Goal: Task Accomplishment & Management: Manage account settings

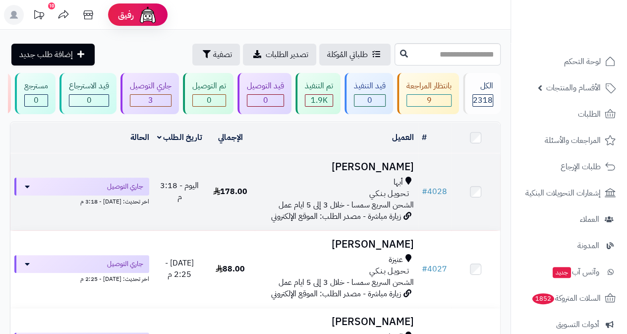
click at [399, 199] on span "تـحـويـل بـنـكـي" at bounding box center [389, 193] width 40 height 11
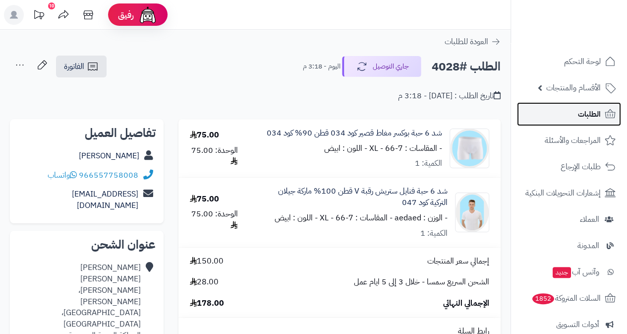
click at [587, 110] on span "الطلبات" at bounding box center [589, 114] width 23 height 14
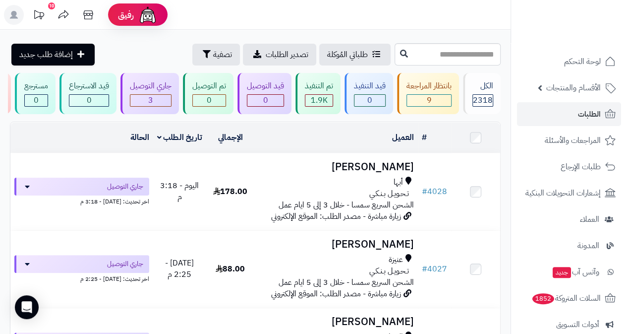
scroll to position [292, 0]
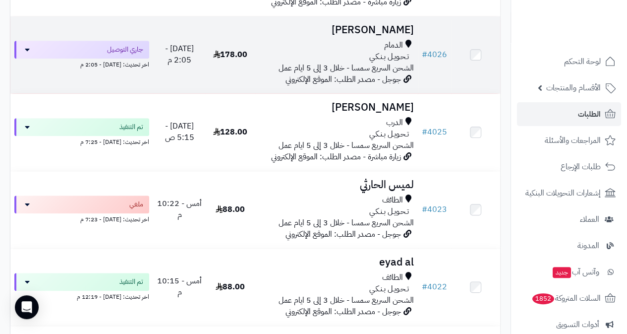
click at [379, 70] on span "الشحن السريع سمسا - خلال 3 إلى 5 ايام عمل" at bounding box center [346, 68] width 135 height 12
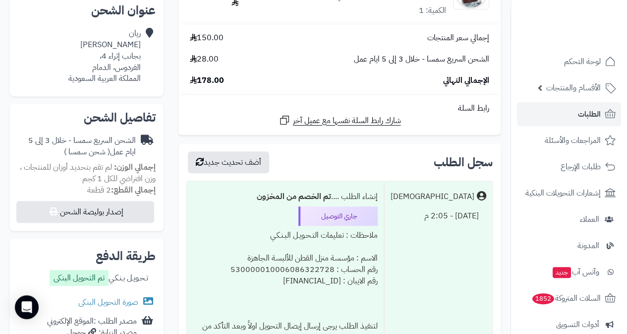
scroll to position [258, 0]
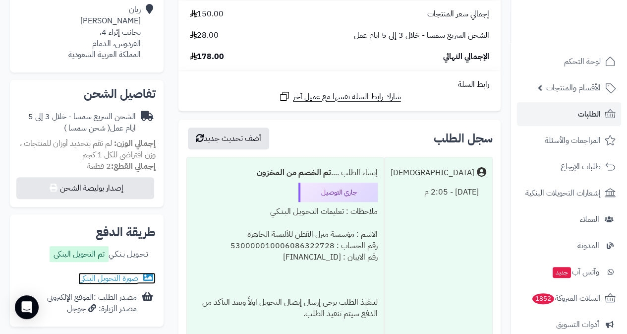
click at [122, 272] on link "صورة التحويل البنكى" at bounding box center [116, 278] width 77 height 12
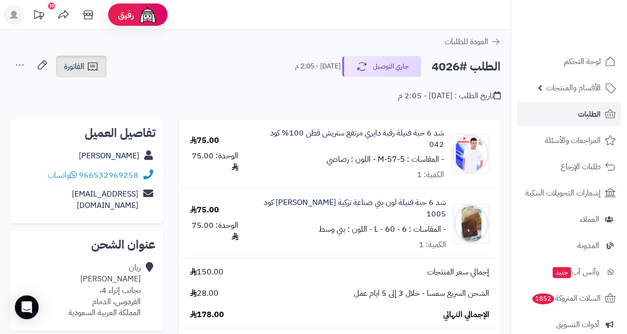
click at [95, 69] on icon at bounding box center [93, 66] width 12 height 12
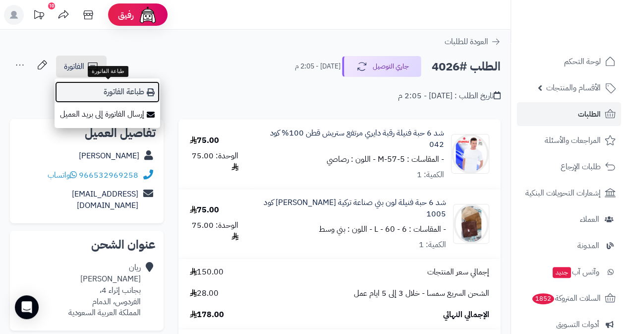
click at [123, 97] on link "طباعة الفاتورة" at bounding box center [108, 92] width 106 height 22
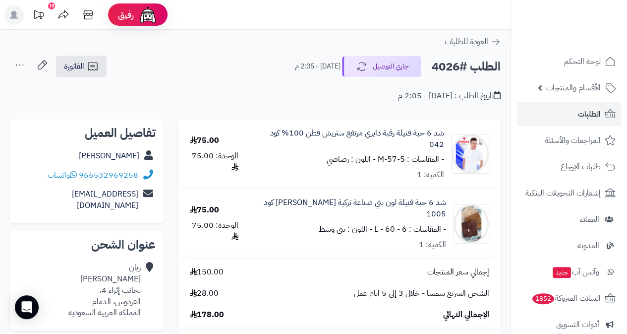
scroll to position [292, 0]
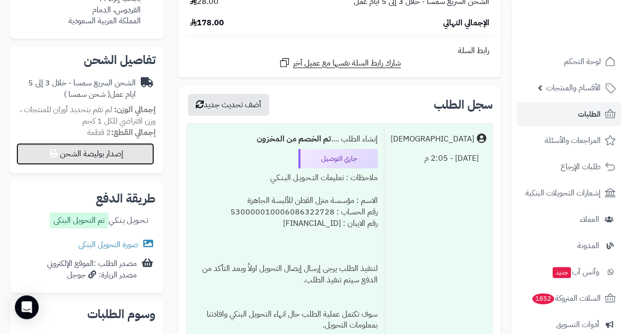
click at [109, 144] on button "إصدار بوليصة الشحن" at bounding box center [85, 154] width 138 height 22
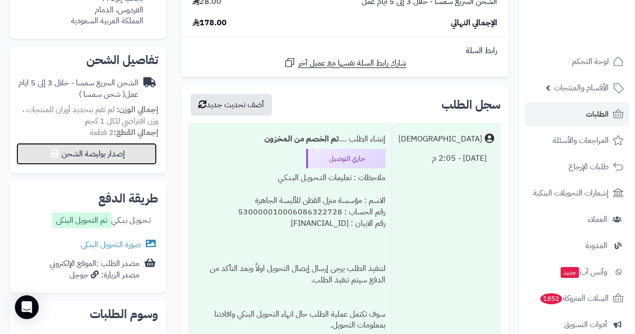
select select "****"
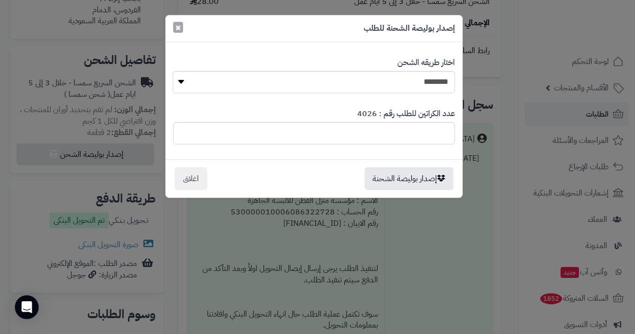
click at [174, 28] on button "×" at bounding box center [178, 27] width 10 height 11
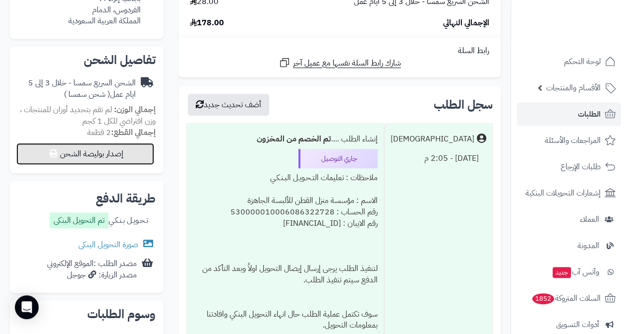
click at [104, 147] on button "إصدار بوليصة الشحن" at bounding box center [85, 154] width 138 height 22
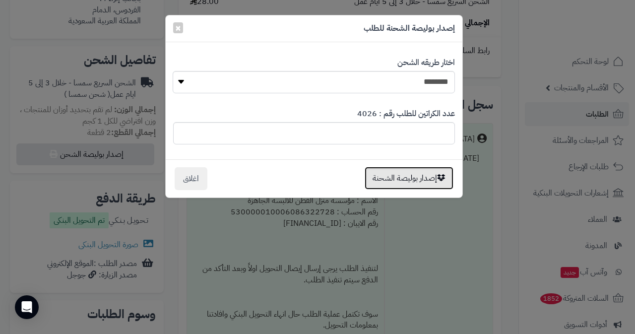
click at [422, 175] on button "إصدار بوليصة الشحنة" at bounding box center [408, 178] width 89 height 23
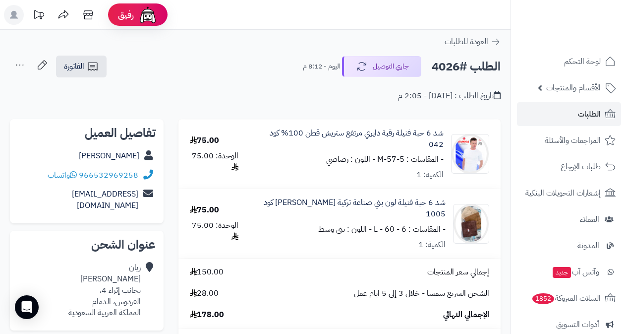
scroll to position [292, 0]
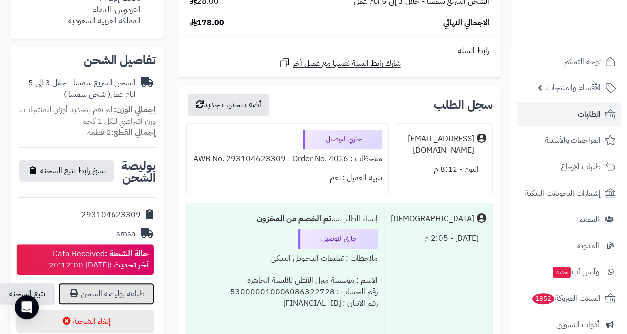
click at [111, 283] on link "طباعة بوليصة الشحن" at bounding box center [106, 294] width 96 height 22
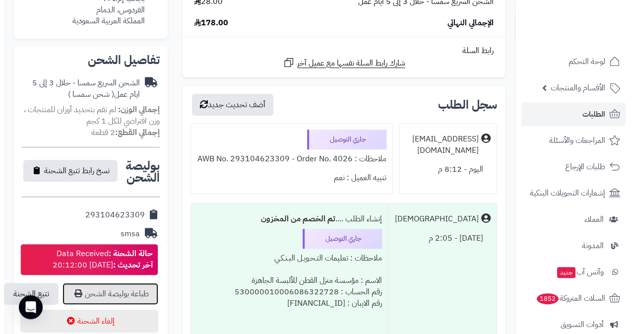
scroll to position [0, 0]
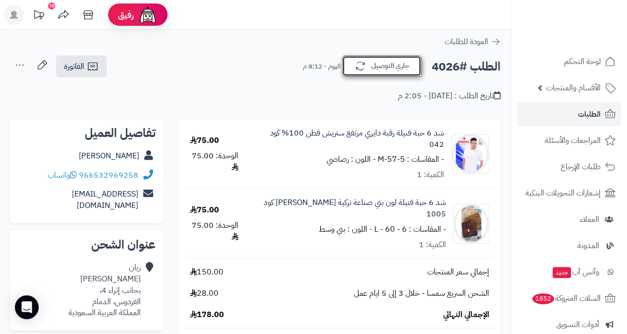
click at [369, 65] on button "جاري التوصيل" at bounding box center [381, 66] width 79 height 21
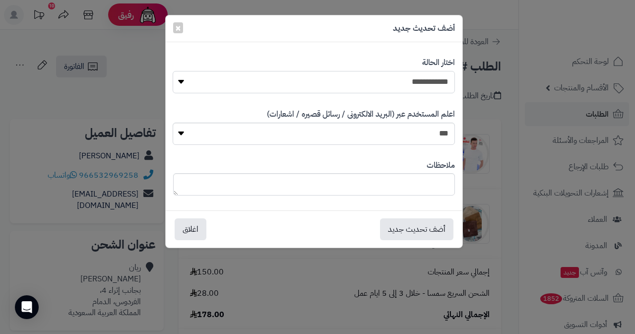
click at [367, 88] on select "**********" at bounding box center [314, 82] width 282 height 22
select select "*"
click at [173, 71] on select "**********" at bounding box center [314, 82] width 282 height 22
click at [414, 234] on button "أضف تحديث جديد" at bounding box center [416, 229] width 73 height 22
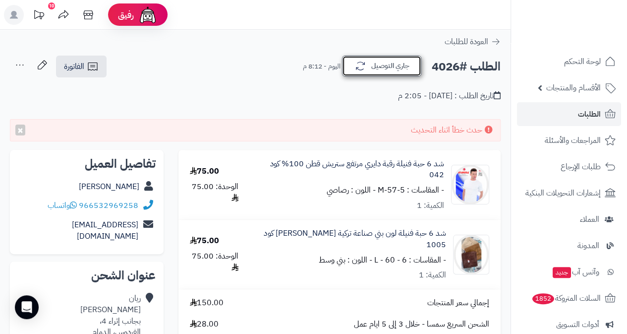
click at [374, 65] on button "جاري التوصيل" at bounding box center [381, 66] width 79 height 21
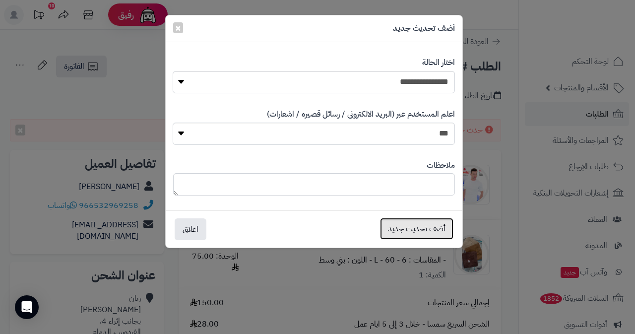
click at [429, 227] on button "أضف تحديث جديد" at bounding box center [416, 229] width 73 height 22
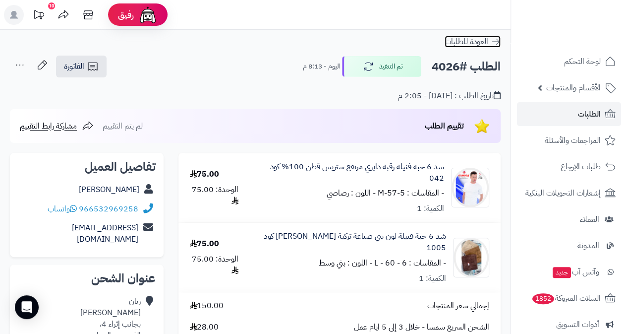
click at [463, 42] on span "العودة للطلبات" at bounding box center [467, 42] width 44 height 12
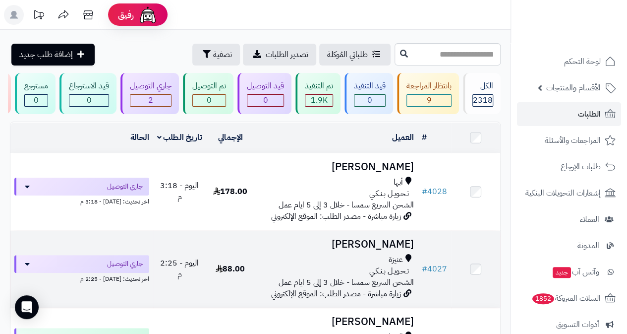
click at [379, 244] on h3 "Ruba Saleh" at bounding box center [336, 243] width 155 height 11
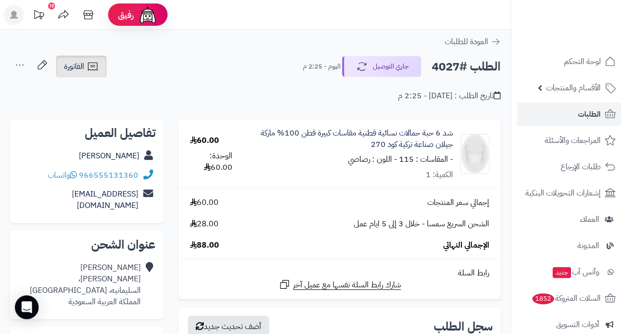
click at [74, 69] on span "الفاتورة" at bounding box center [74, 66] width 20 height 12
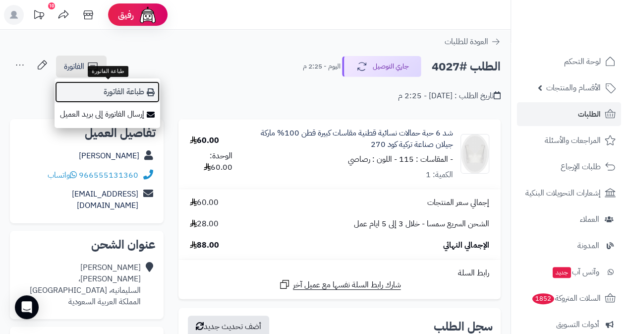
click at [114, 89] on link "طباعة الفاتورة" at bounding box center [108, 92] width 106 height 22
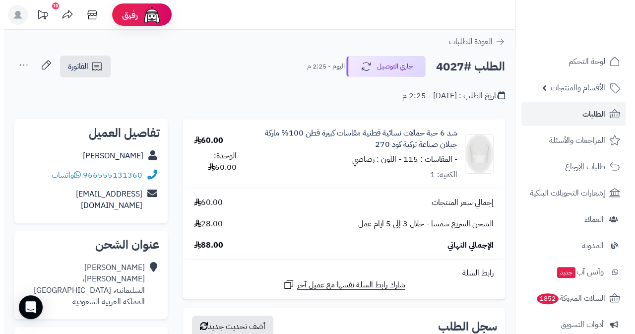
scroll to position [292, 0]
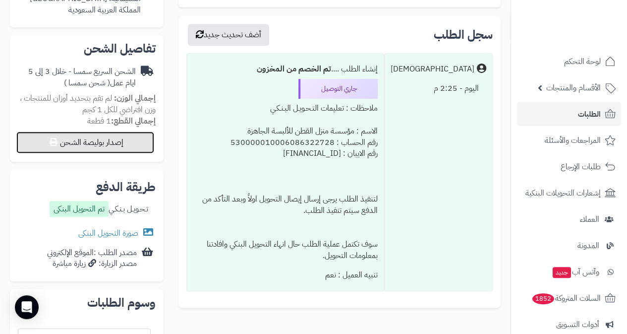
click at [101, 134] on button "إصدار بوليصة الشحن" at bounding box center [85, 142] width 138 height 22
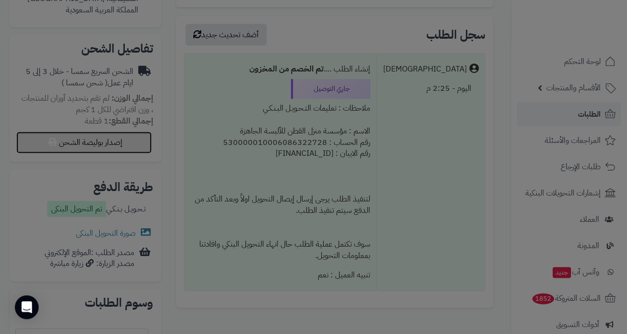
select select "****"
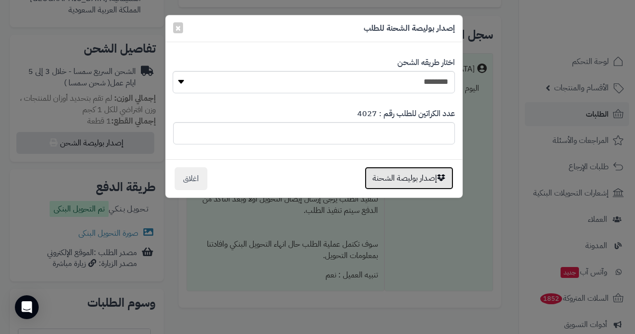
click at [417, 176] on button "إصدار بوليصة الشحنة" at bounding box center [408, 178] width 89 height 23
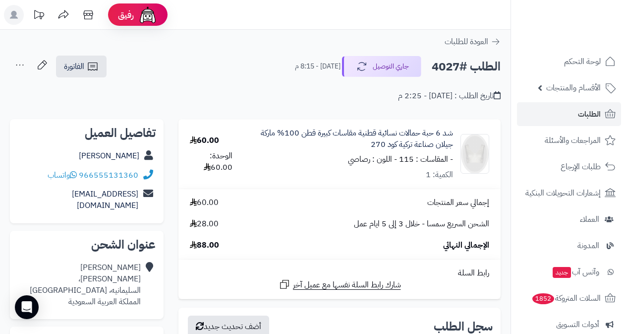
scroll to position [292, 0]
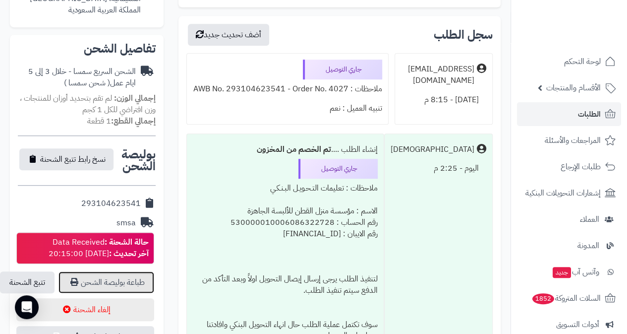
click at [94, 271] on link "طباعة بوليصة الشحن" at bounding box center [106, 282] width 96 height 22
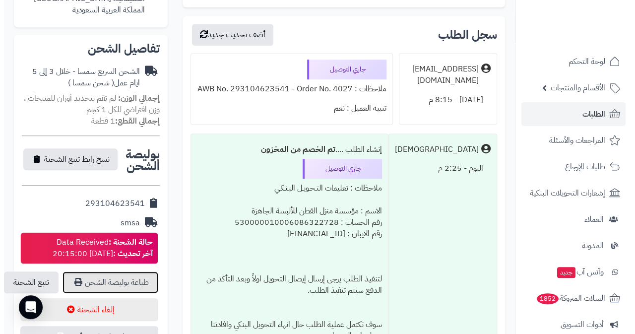
scroll to position [0, 0]
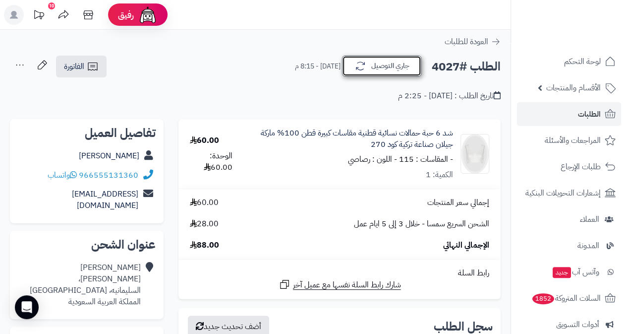
click at [396, 60] on button "جاري التوصيل" at bounding box center [381, 66] width 79 height 21
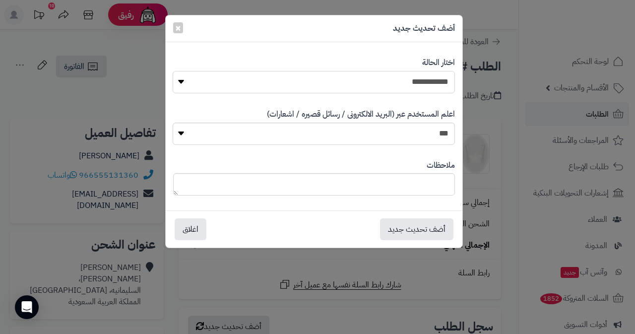
click at [379, 82] on select "**********" at bounding box center [314, 82] width 282 height 22
select select "*"
click at [173, 71] on select "**********" at bounding box center [314, 82] width 282 height 22
click at [437, 230] on button "أضف تحديث جديد" at bounding box center [416, 229] width 73 height 22
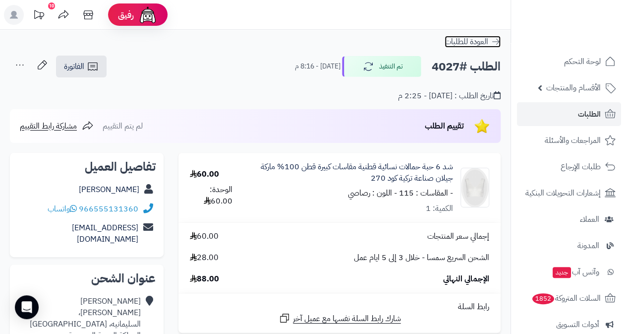
click at [476, 44] on span "العودة للطلبات" at bounding box center [467, 42] width 44 height 12
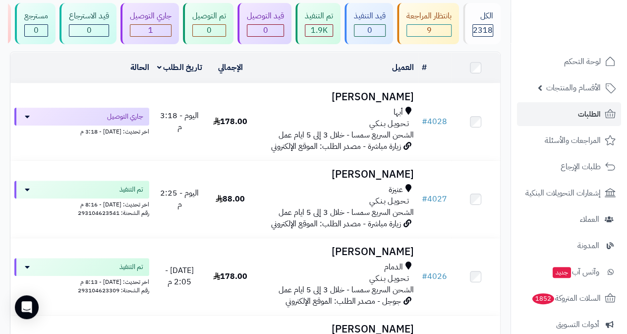
scroll to position [79, 0]
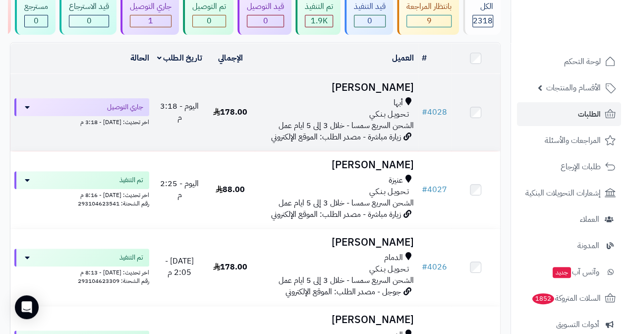
click at [400, 91] on h3 "[PERSON_NAME]" at bounding box center [336, 87] width 155 height 11
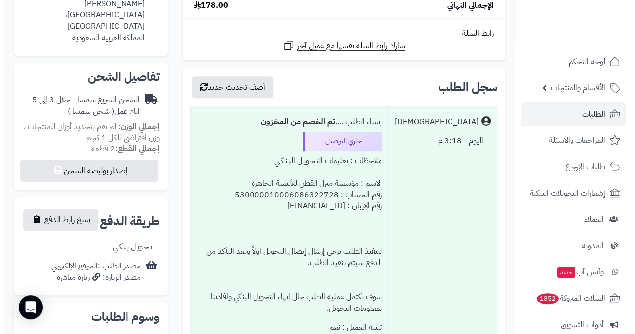
scroll to position [5, 0]
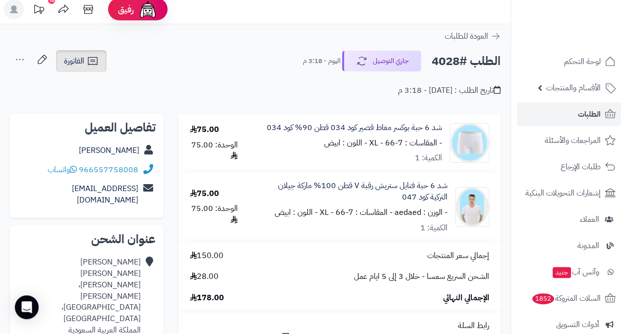
click at [90, 60] on icon at bounding box center [93, 61] width 12 height 12
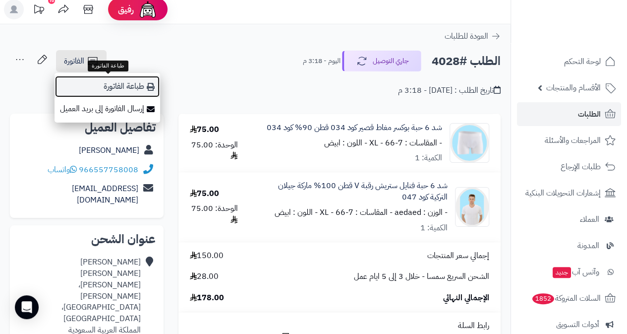
click at [117, 81] on link "طباعة الفاتورة" at bounding box center [108, 86] width 106 height 22
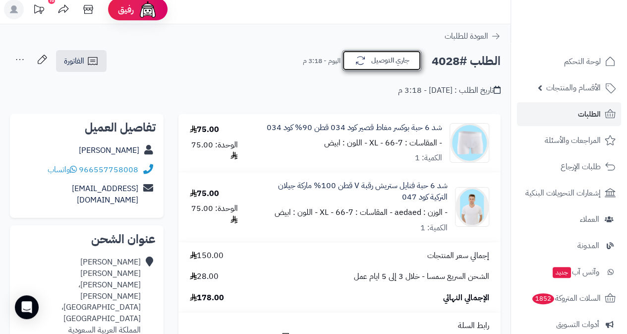
click at [388, 52] on button "جاري التوصيل" at bounding box center [381, 60] width 79 height 21
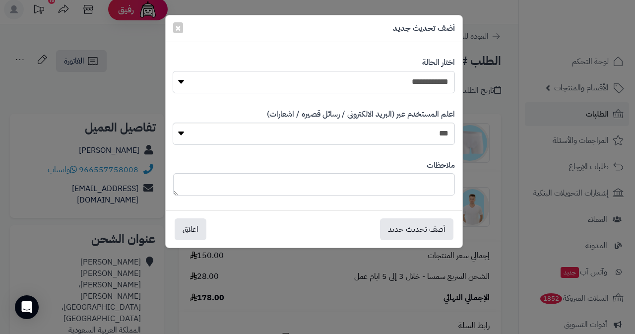
click at [388, 84] on select "**********" at bounding box center [314, 82] width 282 height 22
select select "*"
click at [173, 71] on select "**********" at bounding box center [314, 82] width 282 height 22
click at [410, 233] on button "أضف تحديث جديد" at bounding box center [416, 229] width 73 height 22
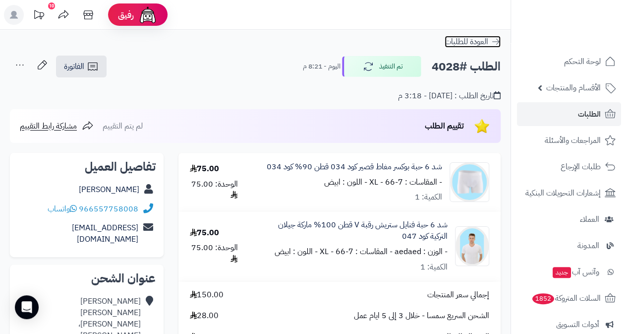
click at [477, 38] on span "العودة للطلبات" at bounding box center [467, 42] width 44 height 12
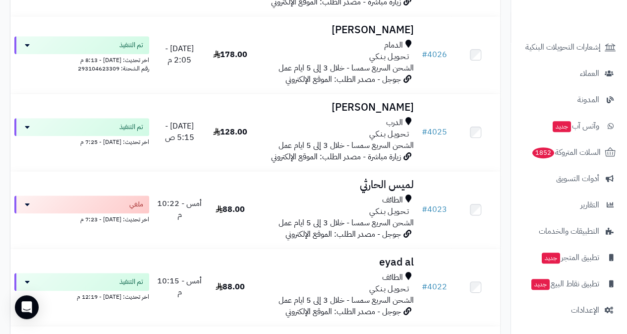
scroll to position [0, 0]
